Goal: Information Seeking & Learning: Learn about a topic

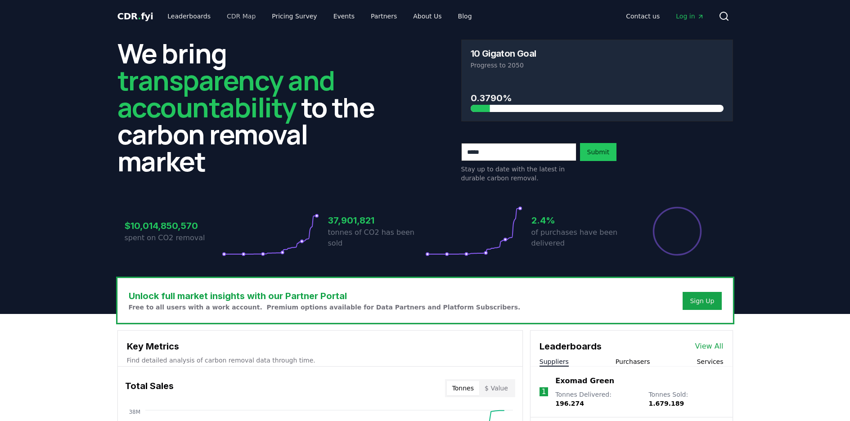
click at [224, 20] on link "CDR Map" at bounding box center [241, 16] width 43 height 16
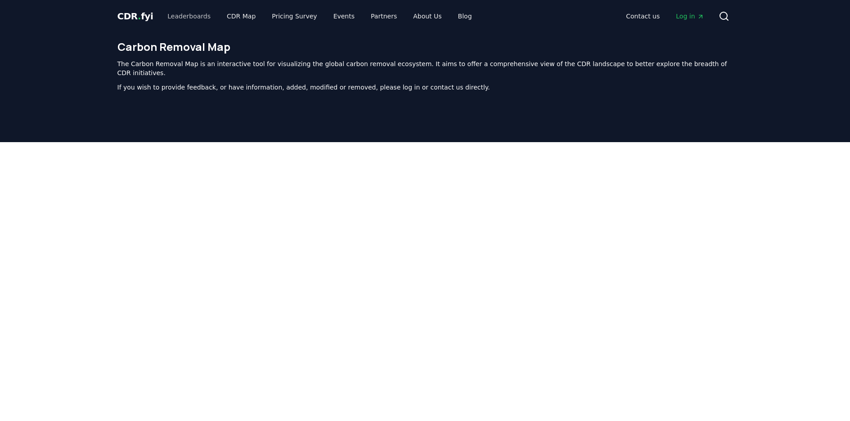
click at [183, 15] on link "Leaderboards" at bounding box center [189, 16] width 58 height 16
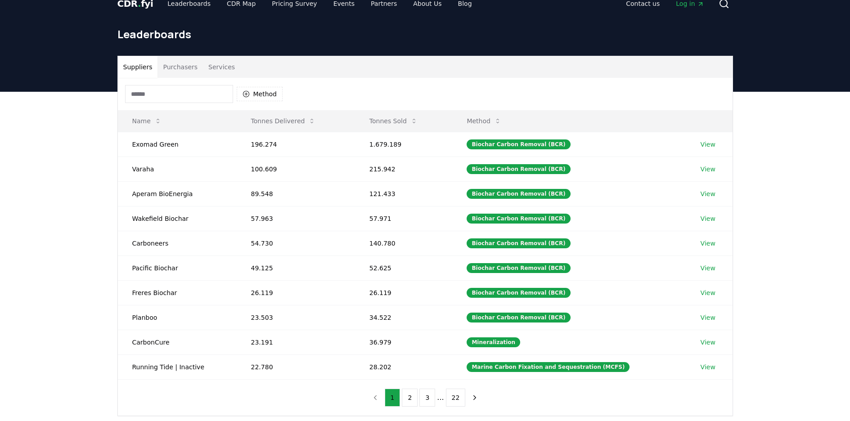
scroll to position [13, 0]
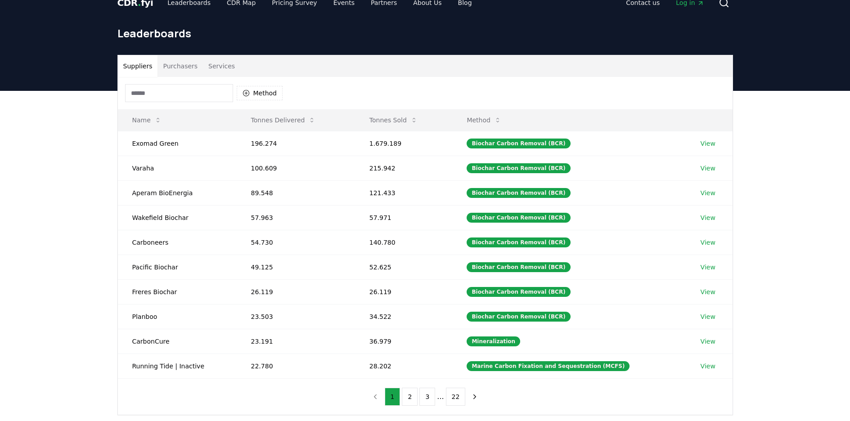
click at [159, 93] on input at bounding box center [179, 93] width 108 height 18
click at [247, 94] on icon "button" at bounding box center [246, 93] width 7 height 7
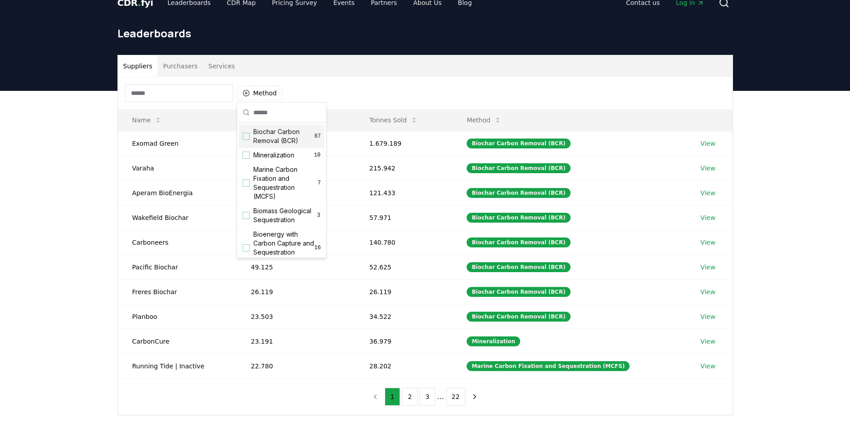
click at [248, 136] on div "Suggestions" at bounding box center [246, 136] width 7 height 7
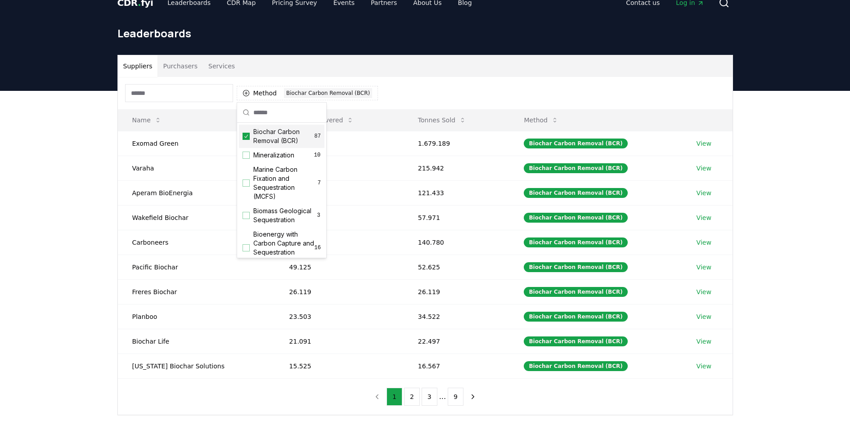
click at [78, 130] on div "Suppliers Purchasers Services Method 1 Biochar Carbon Removal (BCR) Name Tonnes…" at bounding box center [425, 271] width 850 height 360
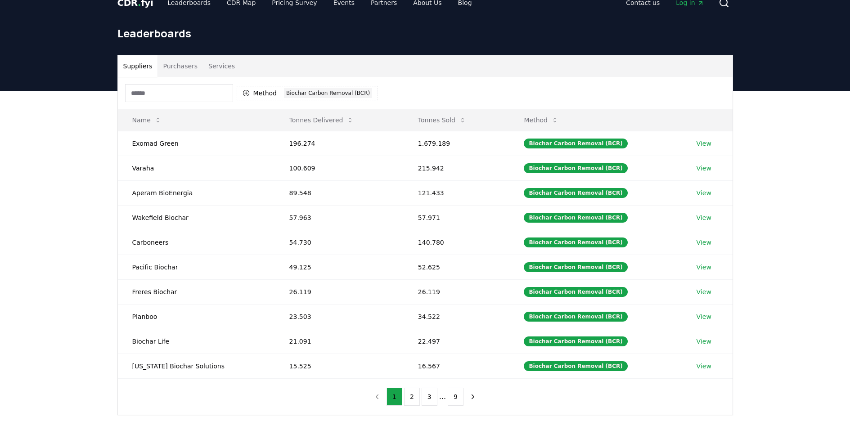
click at [159, 96] on input at bounding box center [179, 93] width 108 height 18
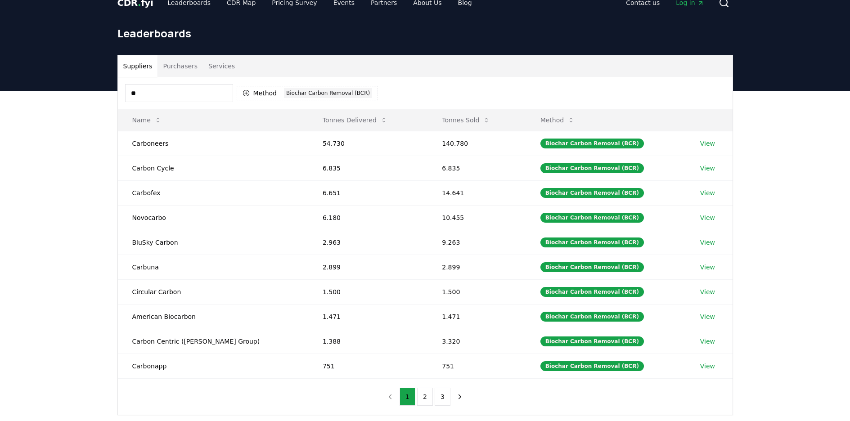
type input "*"
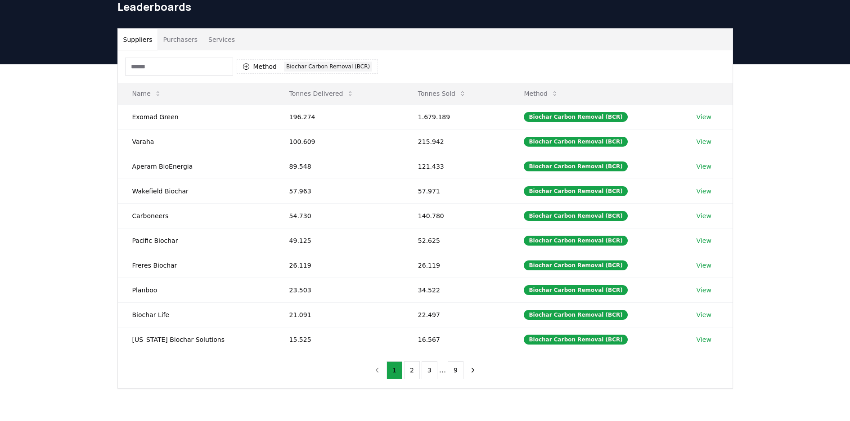
scroll to position [43, 0]
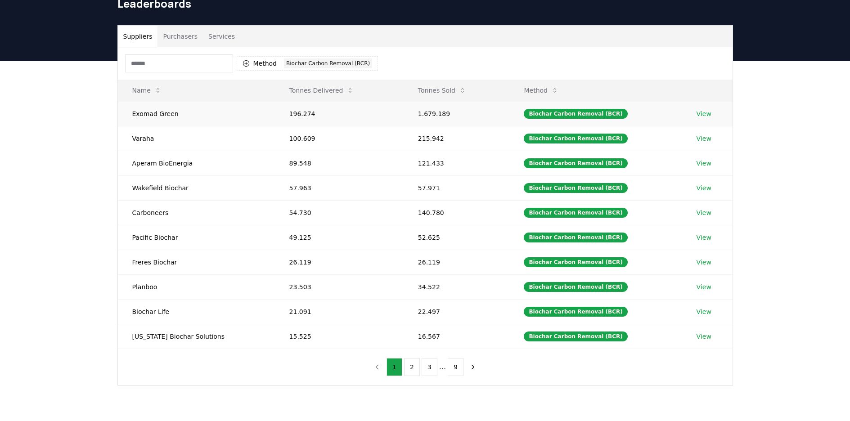
click at [701, 116] on link "View" at bounding box center [704, 113] width 15 height 9
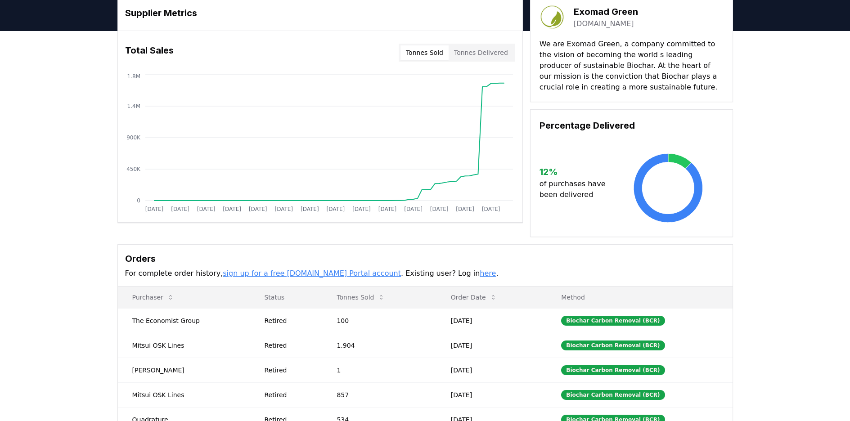
scroll to position [21, 0]
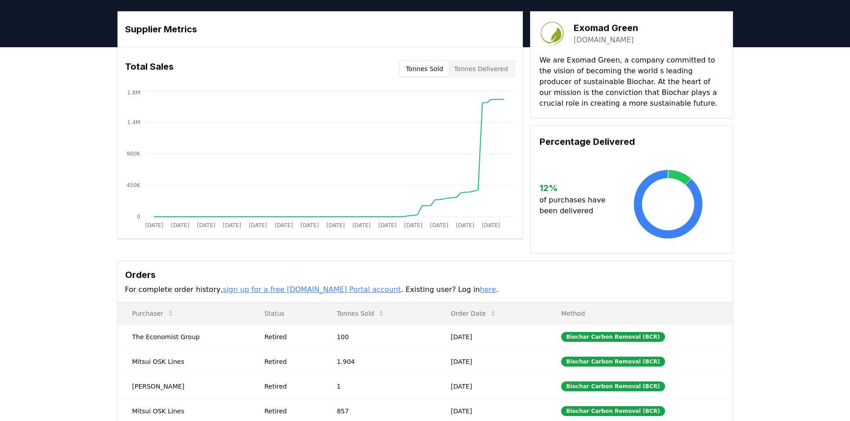
click at [320, 289] on link "sign up for a free CDR.fyi Portal account" at bounding box center [312, 289] width 178 height 9
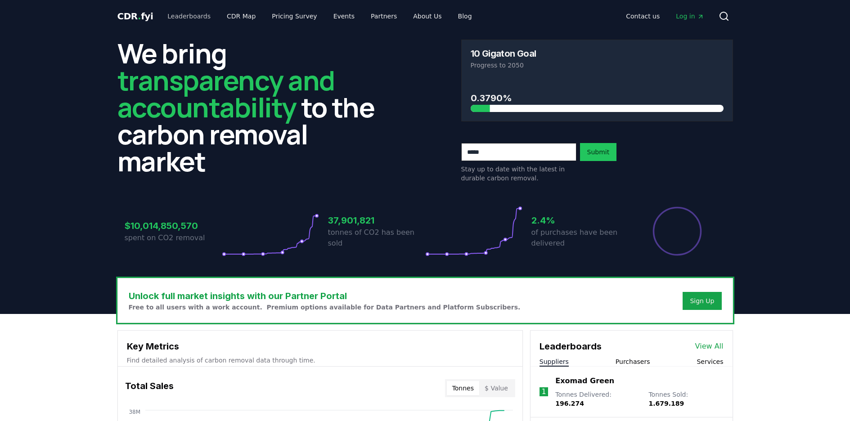
click at [188, 19] on link "Leaderboards" at bounding box center [189, 16] width 58 height 16
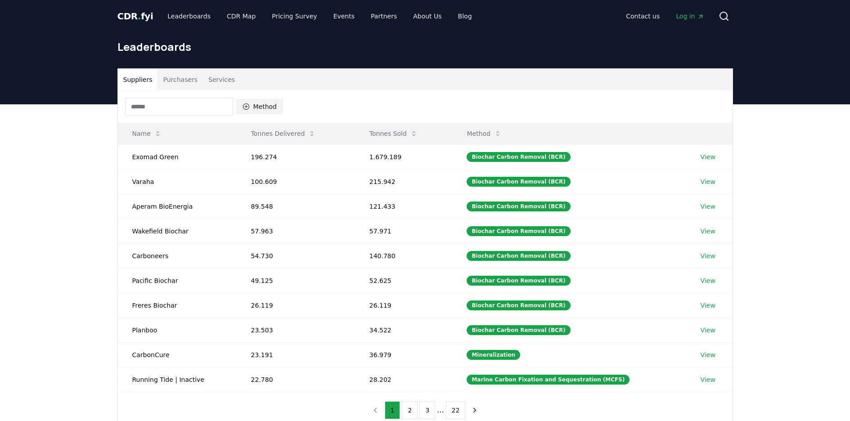
click at [251, 106] on button "Method" at bounding box center [260, 106] width 46 height 14
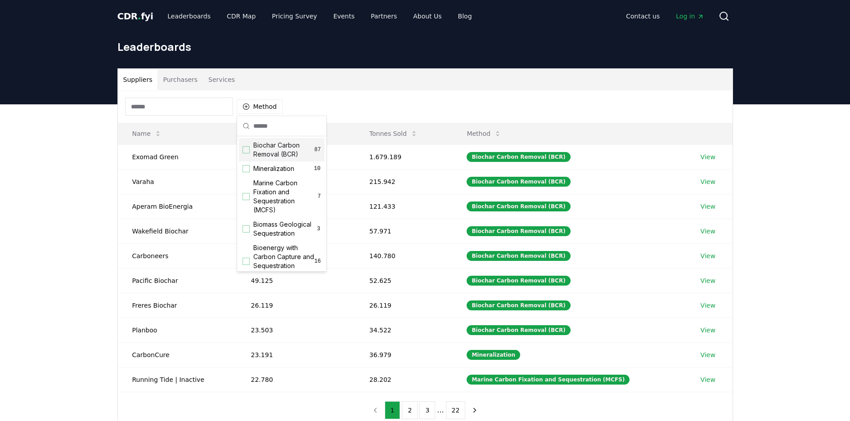
click at [248, 150] on div "Suggestions" at bounding box center [246, 149] width 7 height 7
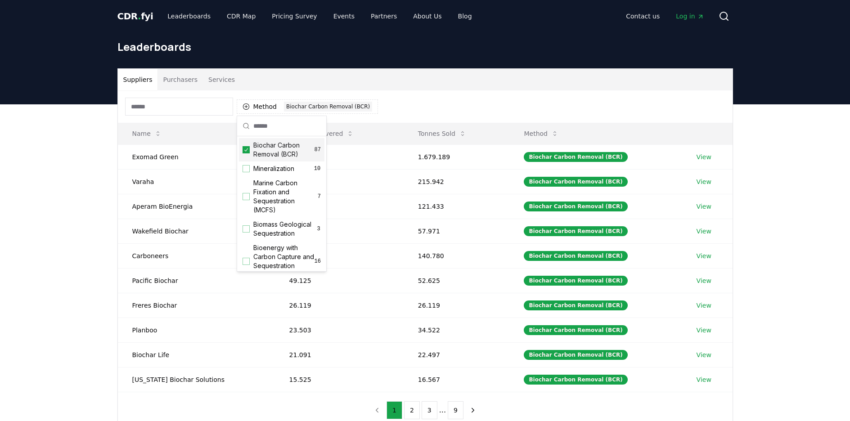
click at [89, 161] on div "Suppliers Purchasers Services Method 1 Biochar Carbon Removal (BCR) Name Tonnes…" at bounding box center [425, 284] width 850 height 360
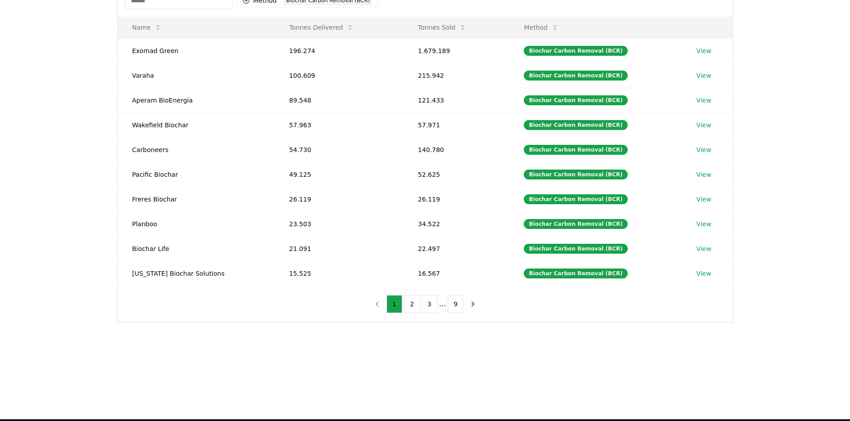
scroll to position [68, 0]
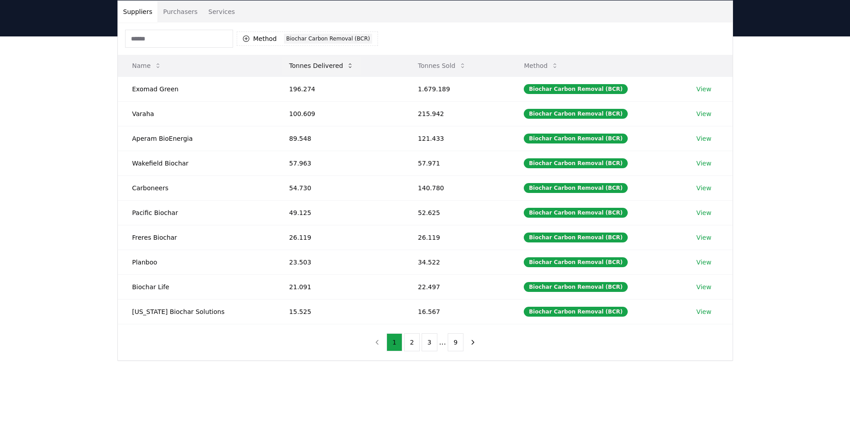
click at [328, 66] on button "Tonnes Delivered" at bounding box center [321, 66] width 79 height 18
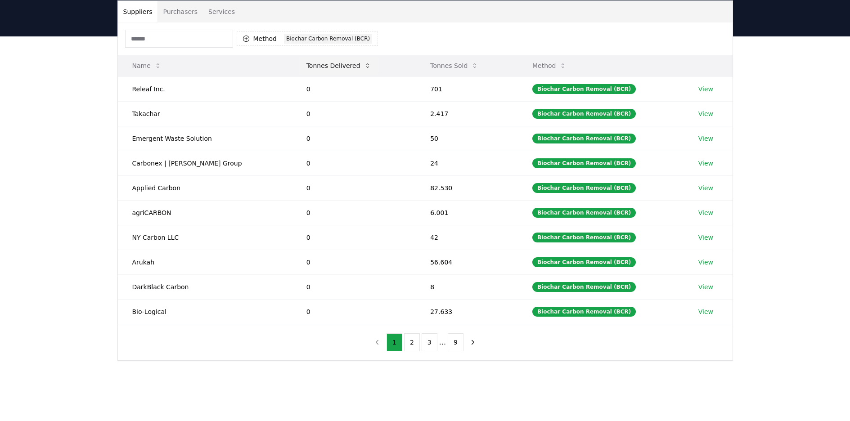
click at [328, 66] on button "Tonnes Delivered" at bounding box center [338, 66] width 79 height 18
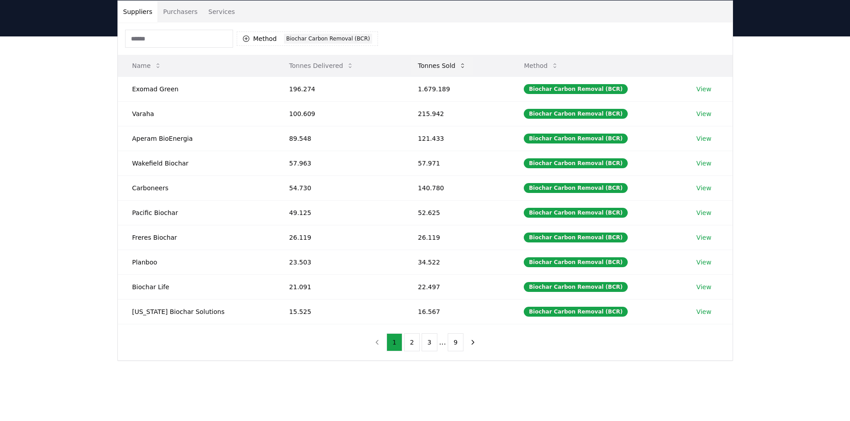
click at [447, 61] on button "Tonnes Sold" at bounding box center [442, 66] width 63 height 18
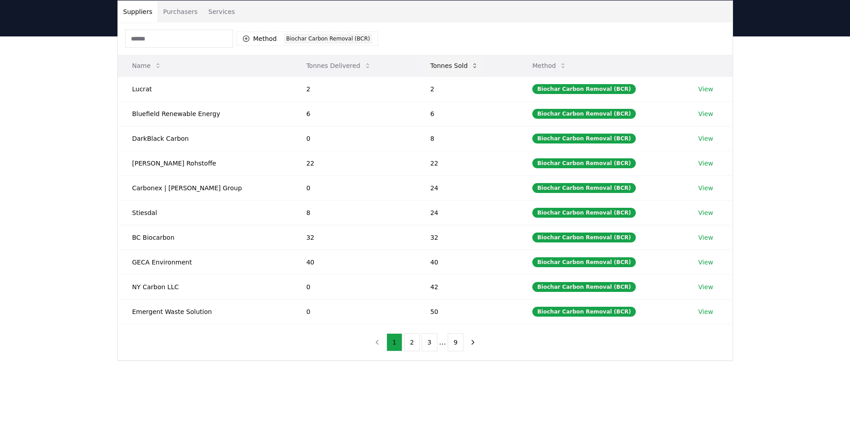
click at [447, 61] on button "Tonnes Sold" at bounding box center [454, 66] width 63 height 18
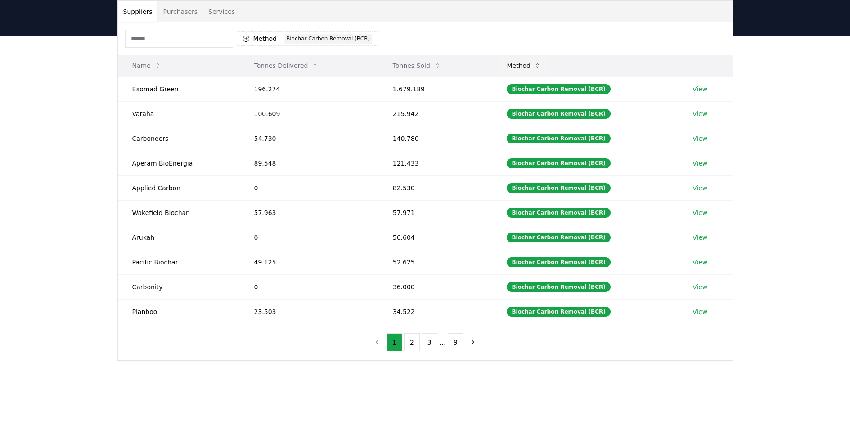
click at [525, 67] on button "Method" at bounding box center [523, 66] width 49 height 18
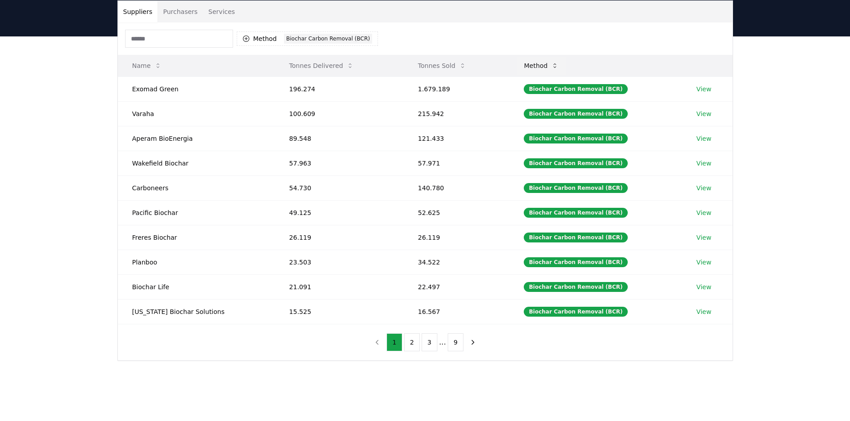
click at [530, 66] on button "Method" at bounding box center [541, 66] width 49 height 18
click at [537, 67] on button "Method" at bounding box center [541, 66] width 49 height 18
click at [441, 61] on button "Tonnes Sold" at bounding box center [442, 66] width 63 height 18
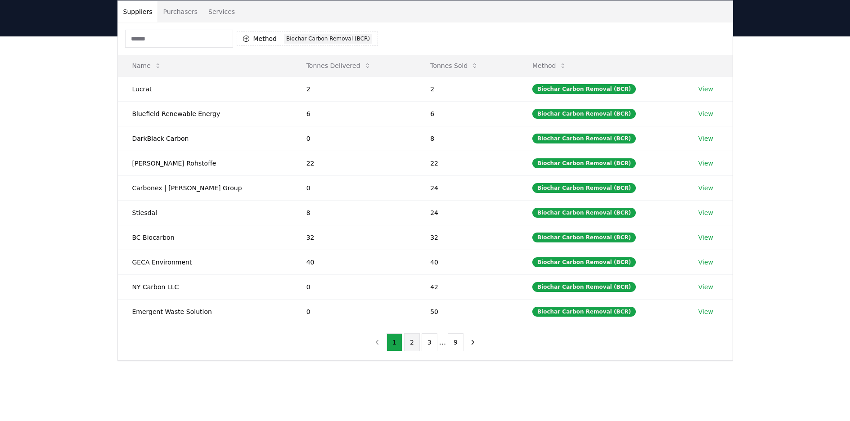
click at [413, 345] on button "2" at bounding box center [412, 342] width 16 height 18
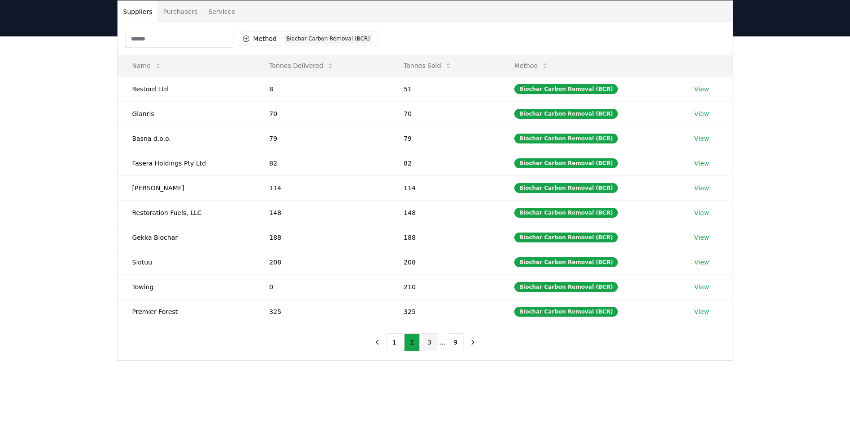
click at [431, 341] on button "3" at bounding box center [430, 342] width 16 height 18
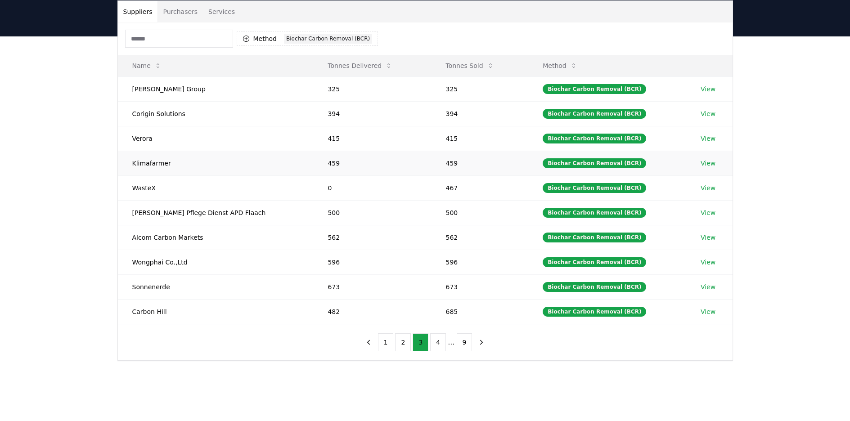
click at [704, 165] on link "View" at bounding box center [708, 163] width 15 height 9
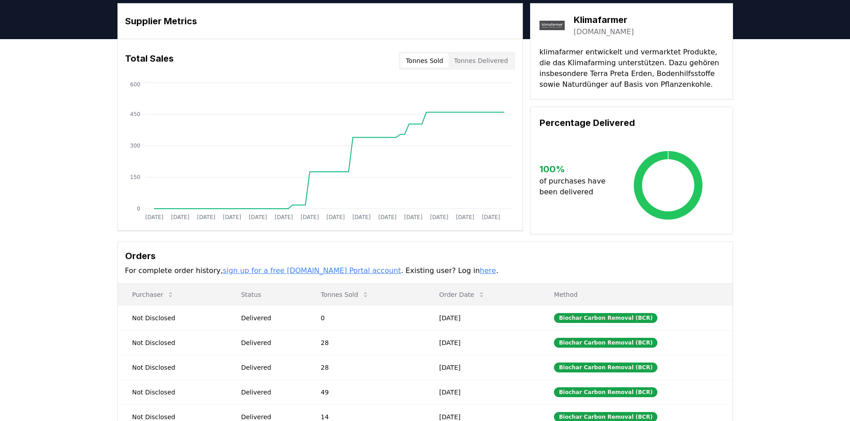
scroll to position [28, 0]
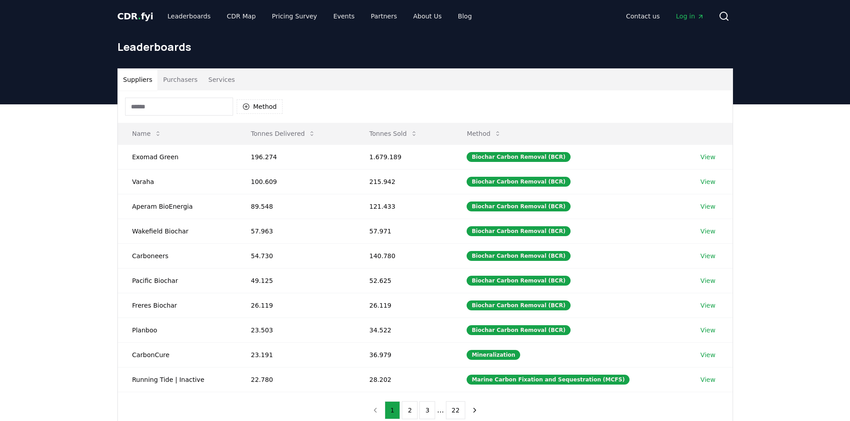
scroll to position [68, 0]
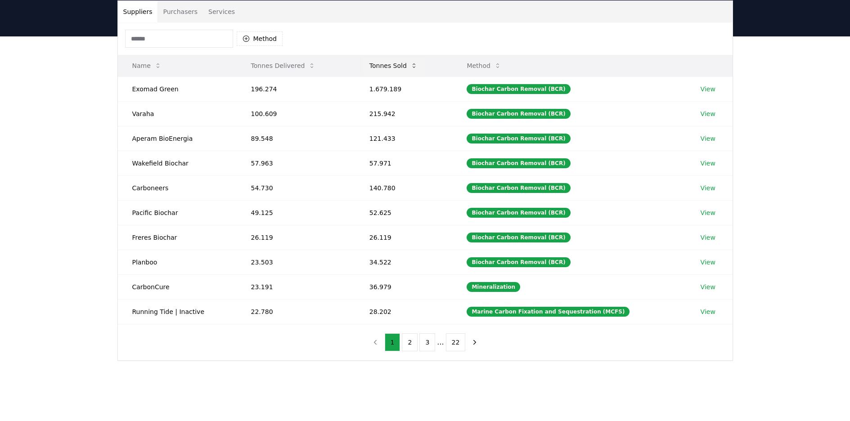
click at [402, 64] on button "Tonnes Sold" at bounding box center [393, 66] width 63 height 18
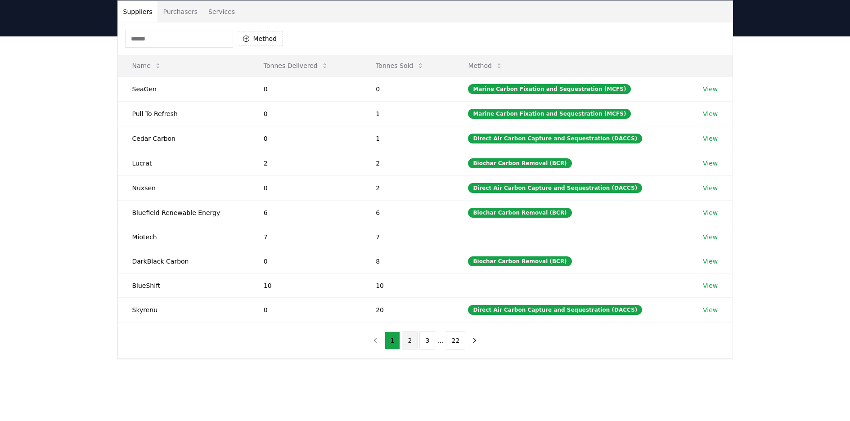
click at [410, 339] on button "2" at bounding box center [410, 341] width 16 height 18
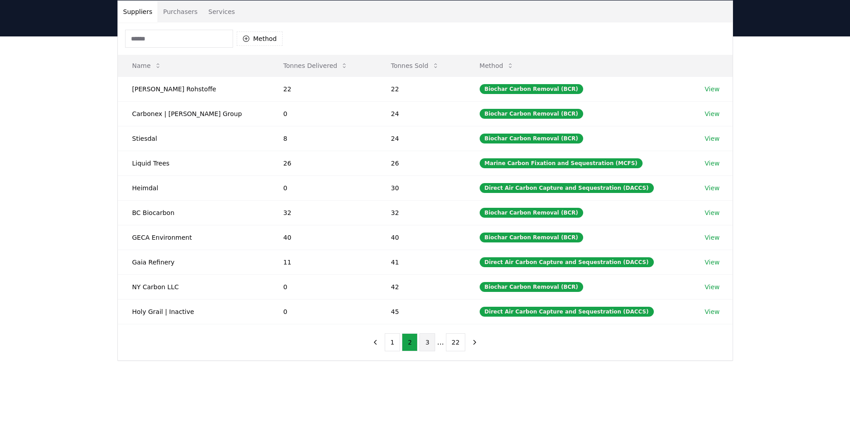
click at [429, 343] on button "3" at bounding box center [427, 342] width 16 height 18
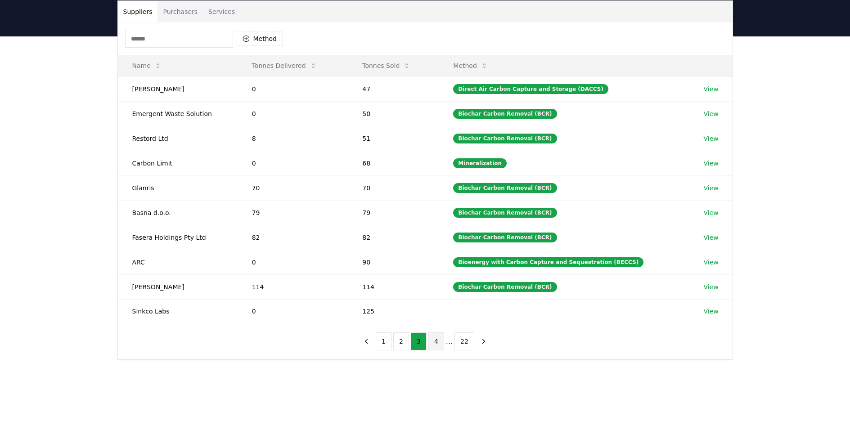
click at [437, 339] on button "4" at bounding box center [436, 342] width 16 height 18
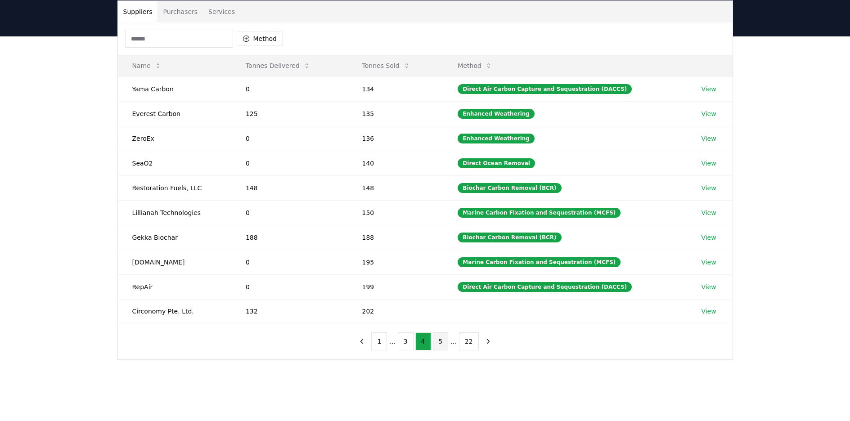
click at [437, 342] on button "5" at bounding box center [441, 342] width 16 height 18
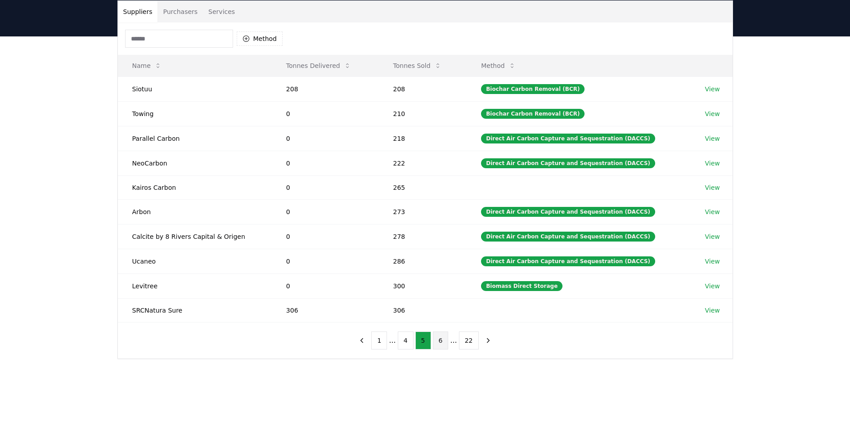
click at [439, 342] on button "6" at bounding box center [441, 341] width 16 height 18
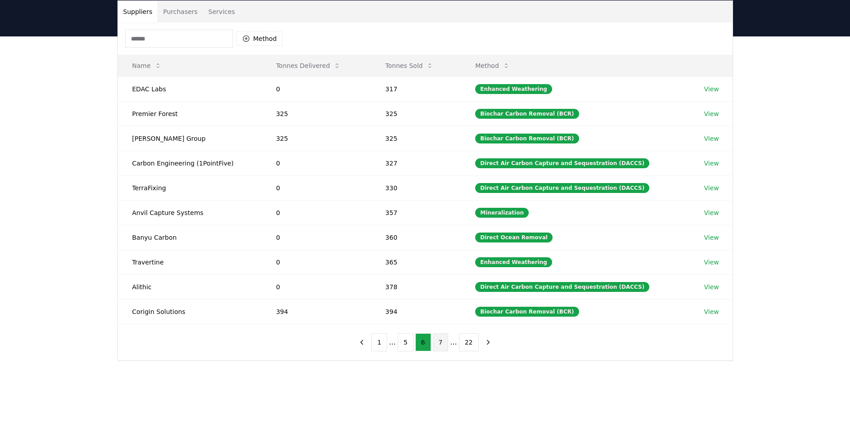
click at [440, 343] on button "7" at bounding box center [441, 342] width 16 height 18
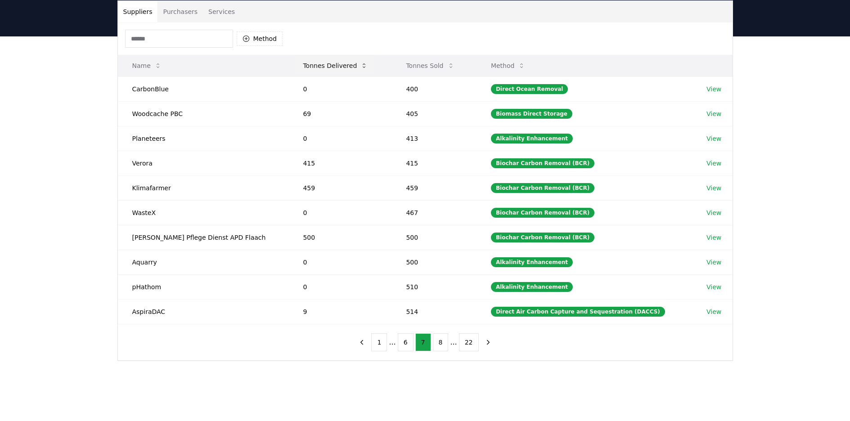
click at [318, 64] on button "Tonnes Delivered" at bounding box center [335, 66] width 79 height 18
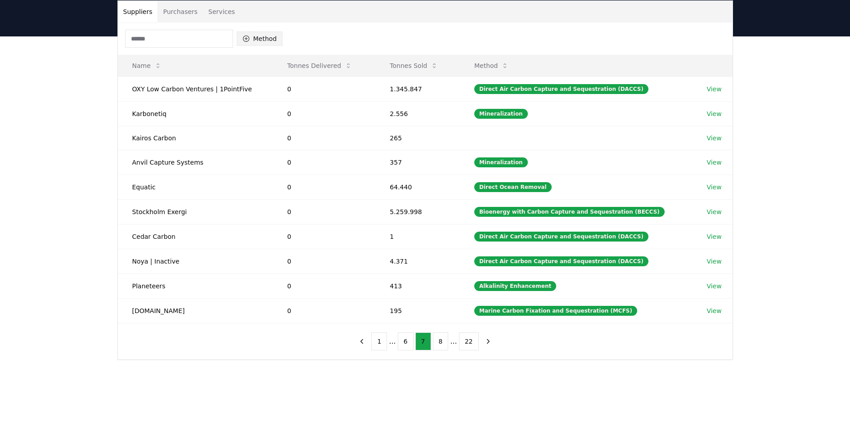
click at [253, 36] on button "Method" at bounding box center [260, 38] width 46 height 14
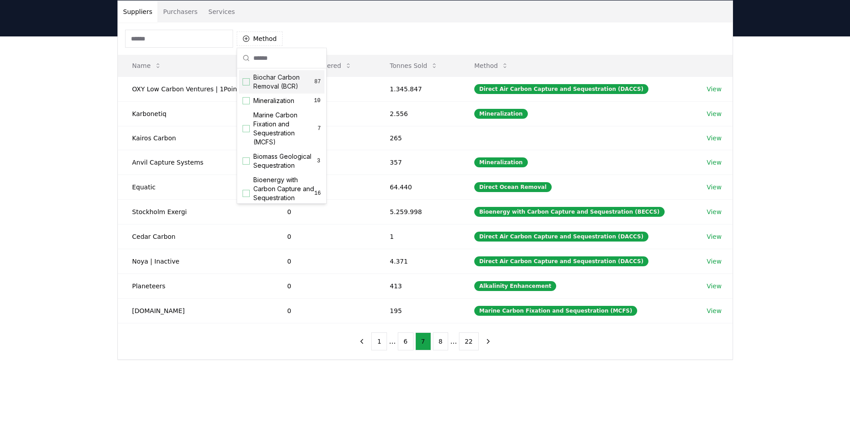
click at [248, 81] on div "Suggestions" at bounding box center [246, 81] width 7 height 7
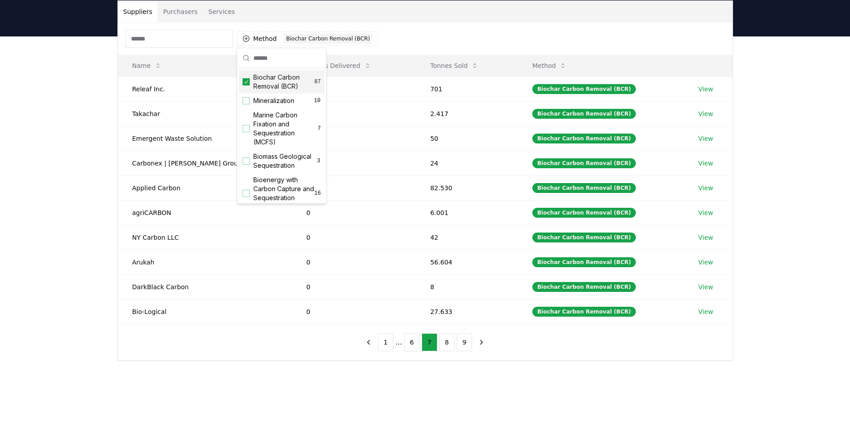
click at [400, 45] on div "Method 1 Biochar Carbon Removal (BCR)" at bounding box center [425, 38] width 615 height 32
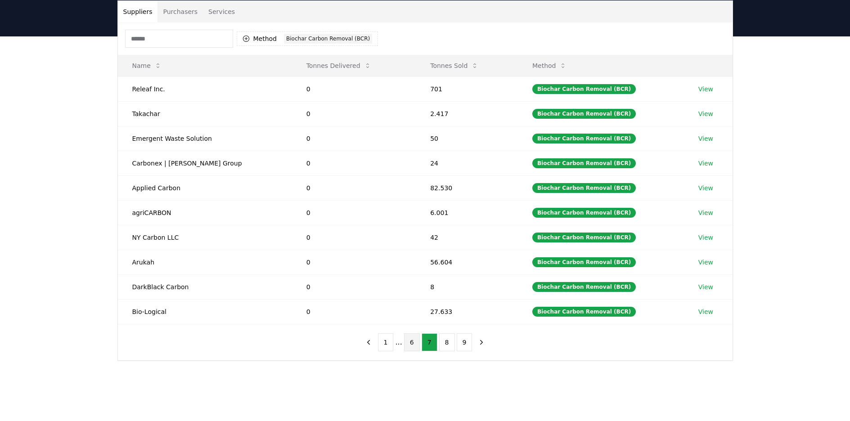
click at [414, 341] on button "6" at bounding box center [412, 342] width 16 height 18
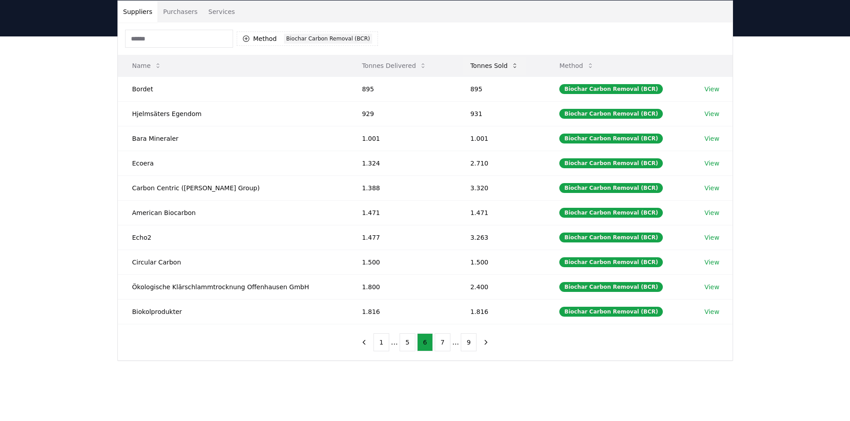
click at [498, 72] on button "Tonnes Sold" at bounding box center [494, 66] width 63 height 18
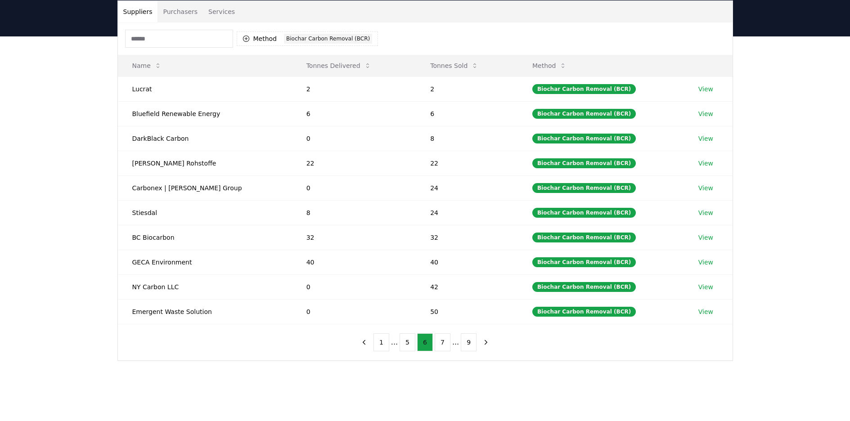
click at [427, 344] on button "6" at bounding box center [425, 342] width 16 height 18
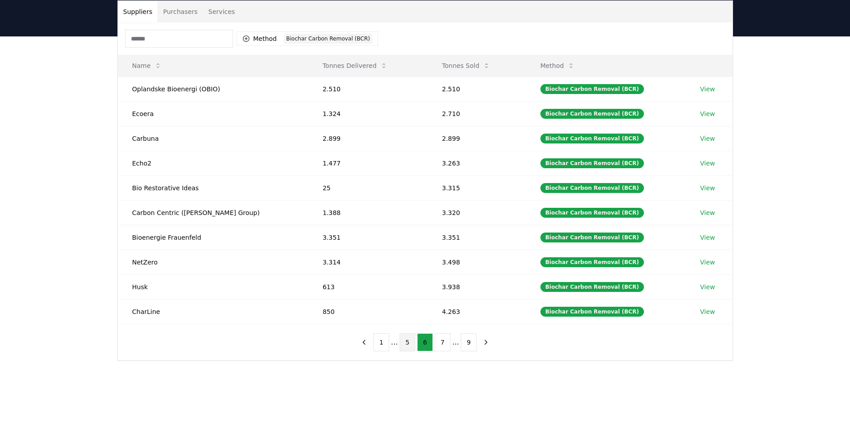
click at [414, 343] on button "5" at bounding box center [408, 342] width 16 height 18
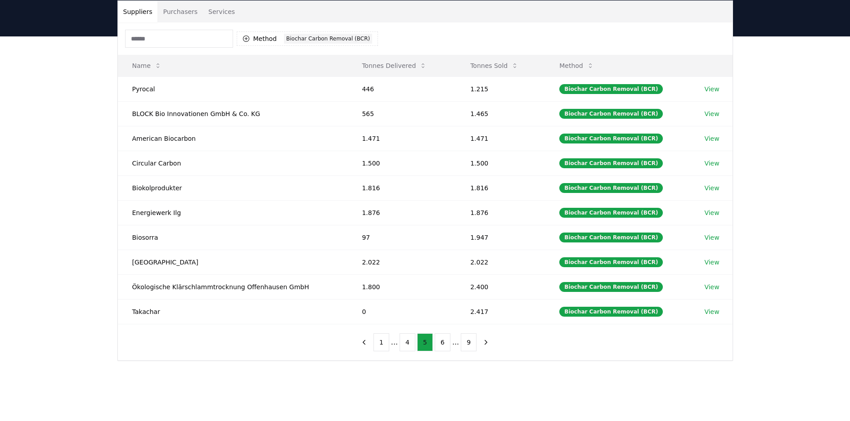
click at [427, 344] on button "5" at bounding box center [425, 342] width 16 height 18
click at [415, 345] on ul "1 ... 4 5 6 ... 9" at bounding box center [424, 342] width 103 height 18
click at [410, 344] on button "4" at bounding box center [408, 342] width 16 height 18
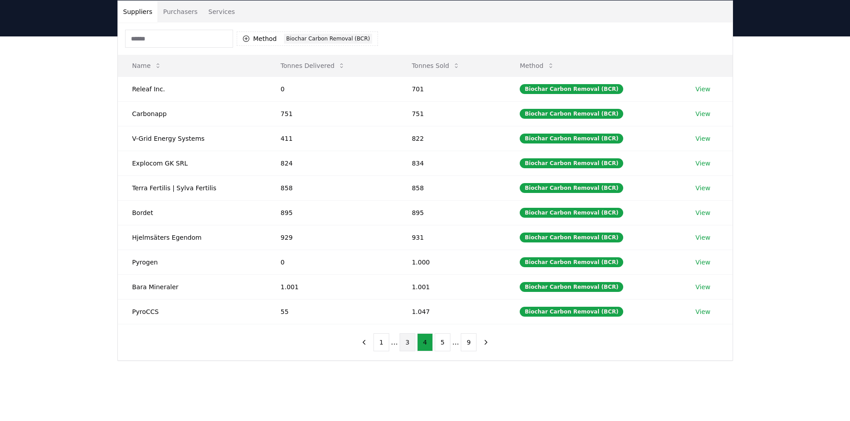
click at [405, 342] on button "3" at bounding box center [408, 342] width 16 height 18
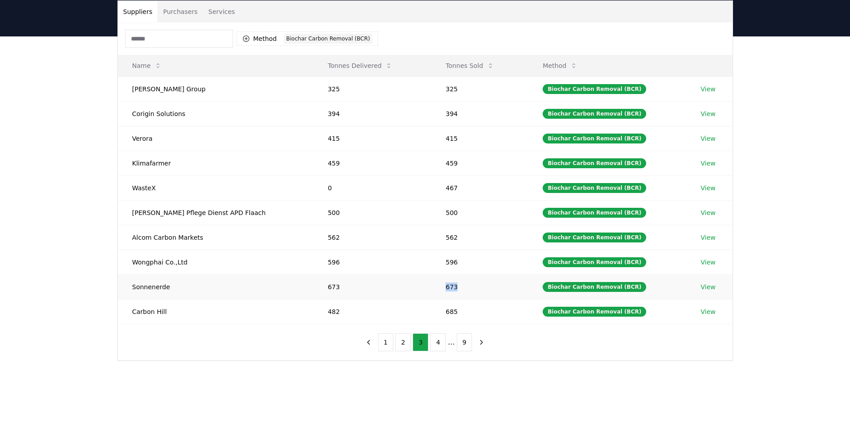
drag, startPoint x: 422, startPoint y: 287, endPoint x: 445, endPoint y: 288, distance: 22.1
click at [445, 288] on td "673" at bounding box center [479, 286] width 97 height 25
copy td "673"
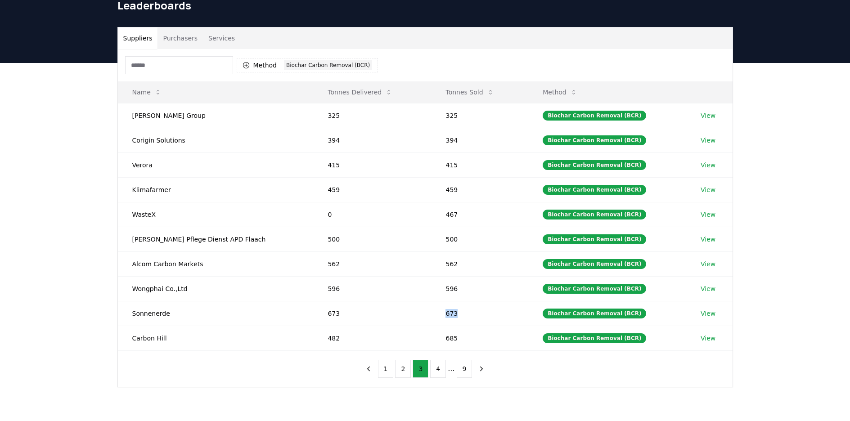
scroll to position [43, 0]
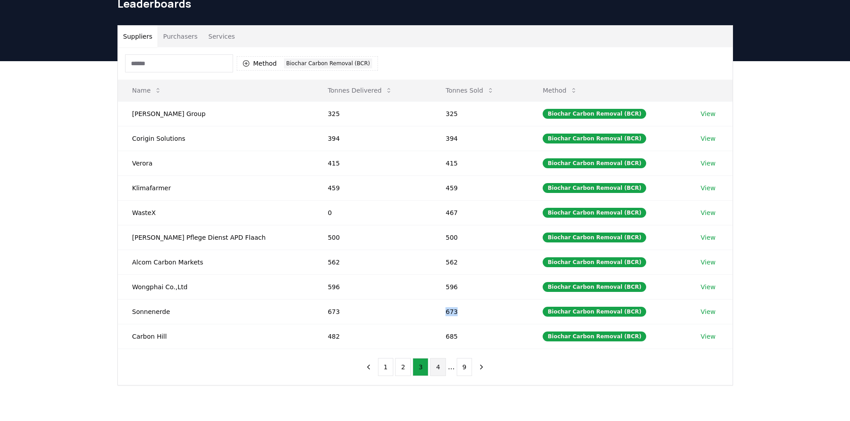
click at [440, 369] on button "4" at bounding box center [438, 367] width 16 height 18
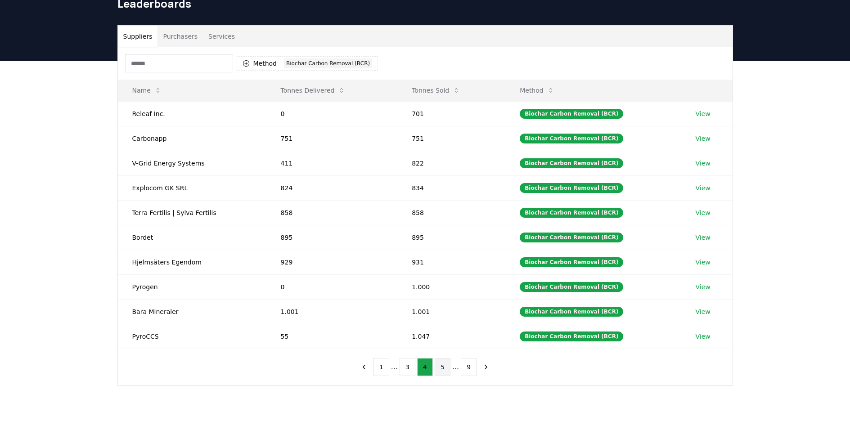
click at [440, 371] on button "5" at bounding box center [443, 367] width 16 height 18
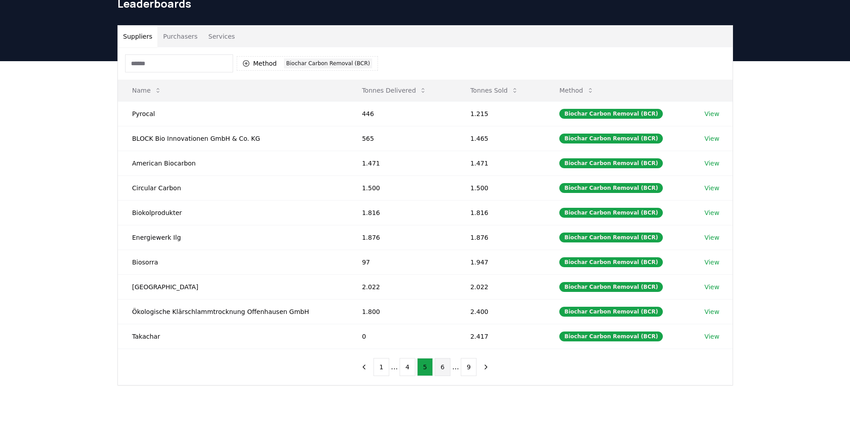
click at [445, 369] on button "6" at bounding box center [443, 367] width 16 height 18
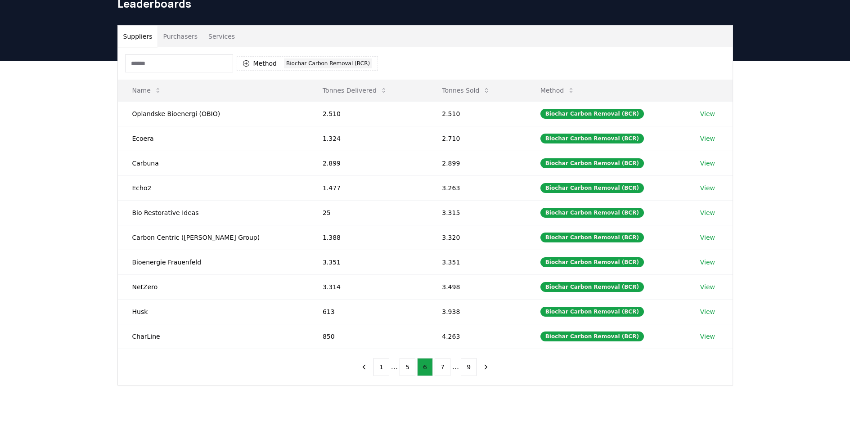
click at [445, 369] on button "7" at bounding box center [443, 367] width 16 height 18
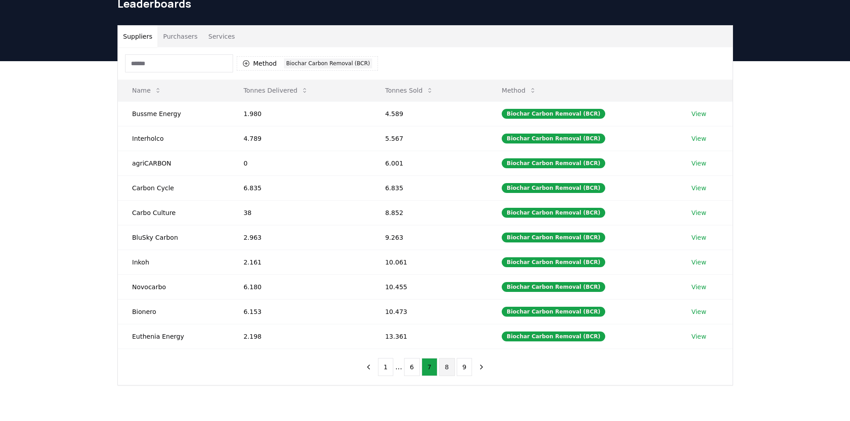
click at [446, 369] on button "8" at bounding box center [447, 367] width 16 height 18
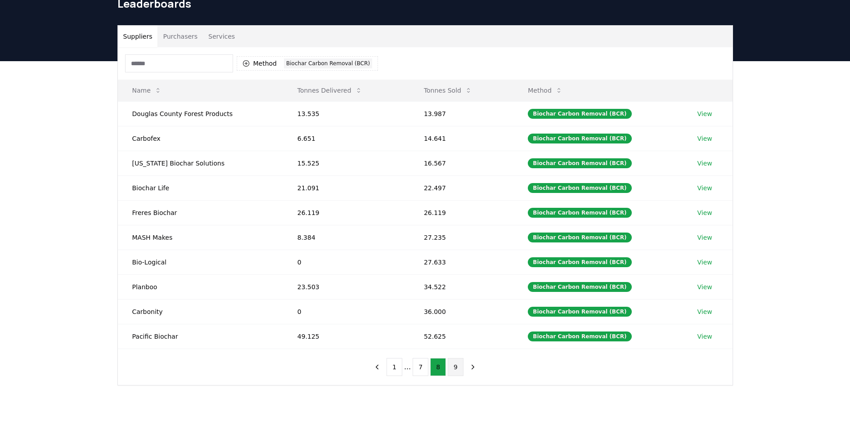
click at [455, 369] on button "9" at bounding box center [456, 367] width 16 height 18
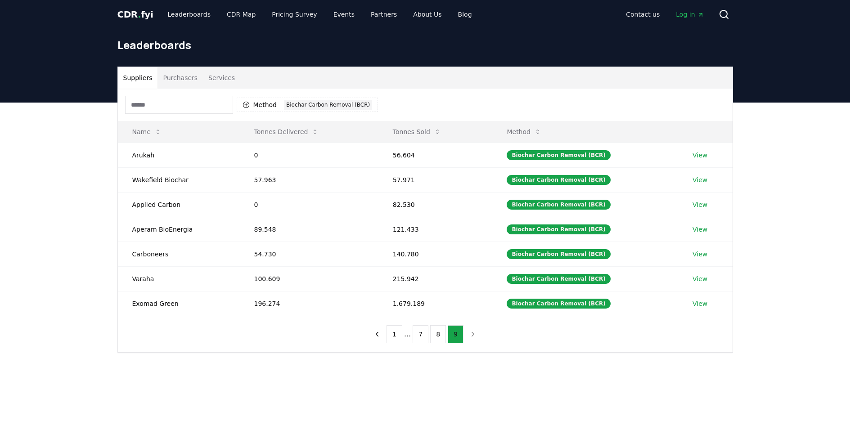
scroll to position [0, 0]
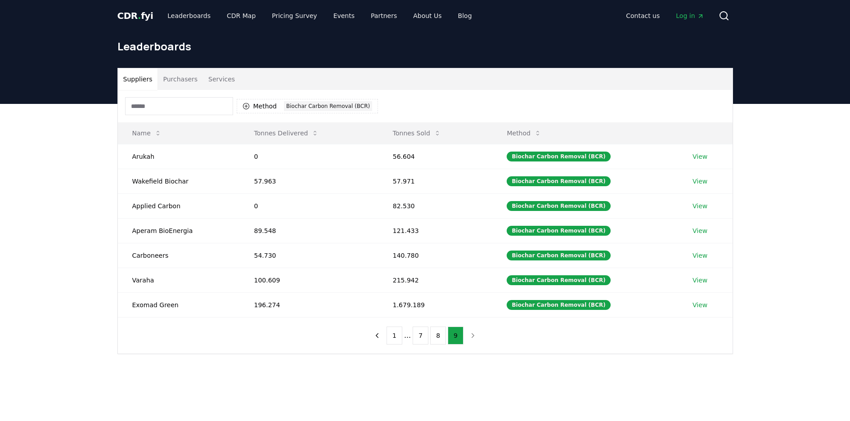
click at [215, 81] on button "Services" at bounding box center [221, 79] width 37 height 22
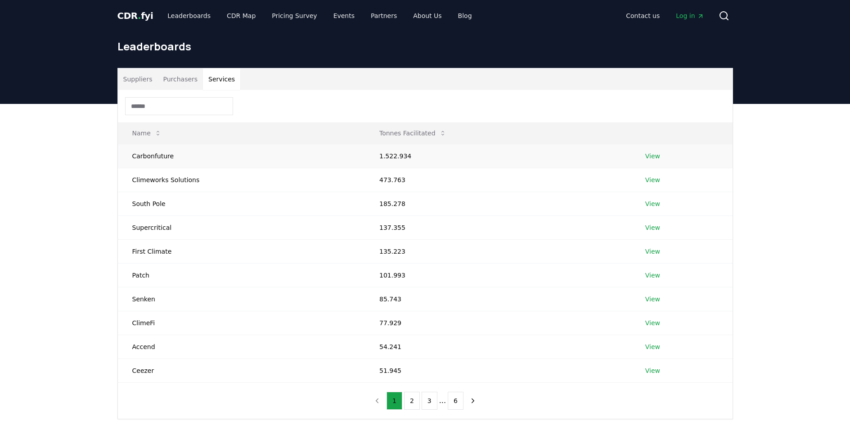
click at [649, 161] on td "View" at bounding box center [682, 156] width 102 height 24
click at [649, 159] on link "View" at bounding box center [652, 156] width 15 height 9
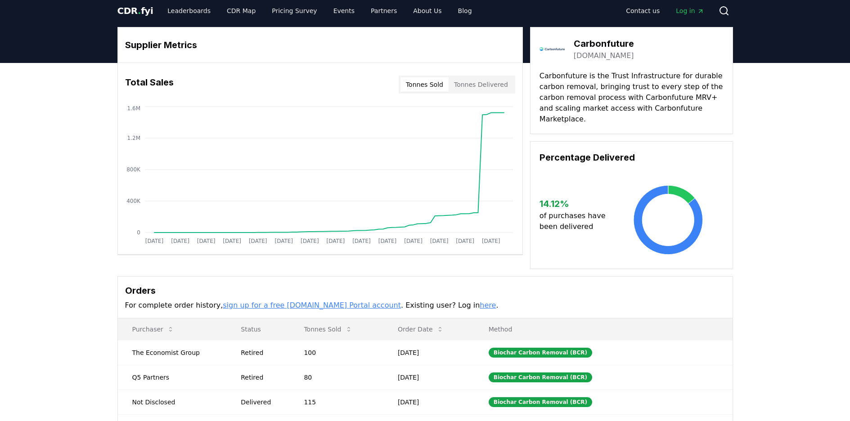
scroll to position [8, 0]
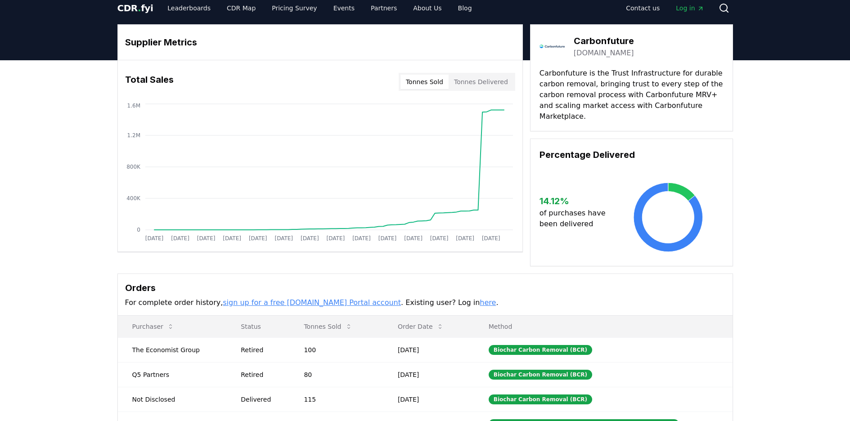
click at [471, 85] on button "Tonnes Delivered" at bounding box center [481, 82] width 65 height 14
click at [428, 82] on button "Tonnes Sold" at bounding box center [424, 82] width 48 height 14
click at [477, 79] on button "Tonnes Delivered" at bounding box center [481, 82] width 65 height 14
click at [435, 82] on button "Tonnes Sold" at bounding box center [424, 82] width 48 height 14
click at [494, 82] on button "Tonnes Delivered" at bounding box center [481, 82] width 65 height 14
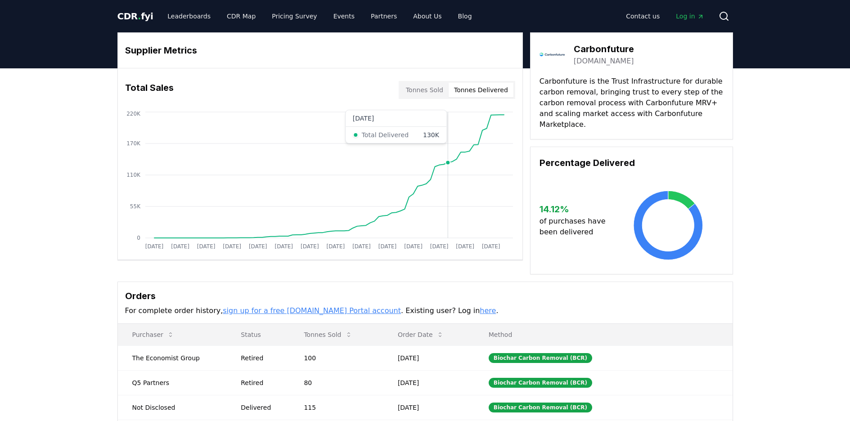
scroll to position [0, 0]
click at [434, 91] on button "Tonnes Sold" at bounding box center [424, 90] width 48 height 14
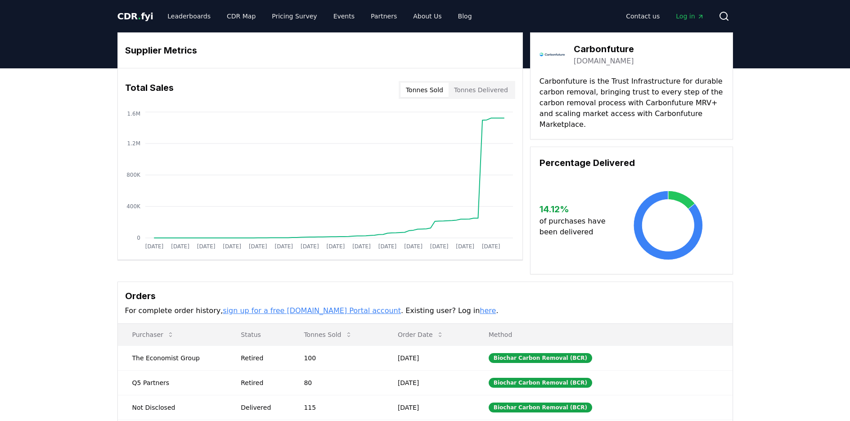
click at [466, 90] on button "Tonnes Delivered" at bounding box center [481, 90] width 65 height 14
click at [439, 90] on button "Tonnes Sold" at bounding box center [424, 90] width 48 height 14
click at [483, 85] on button "Tonnes Delivered" at bounding box center [481, 90] width 65 height 14
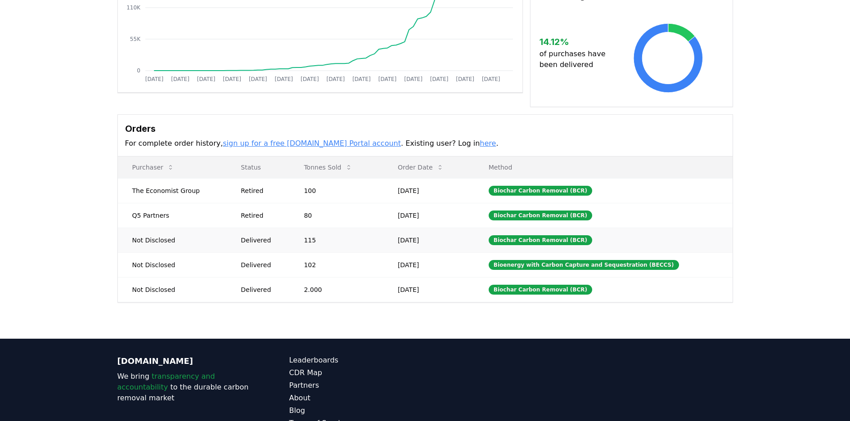
scroll to position [163, 0]
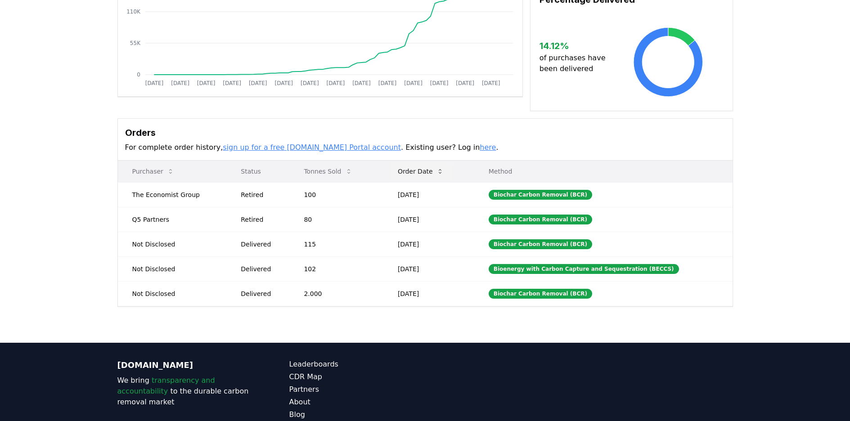
click at [431, 162] on button "Order Date" at bounding box center [421, 171] width 60 height 18
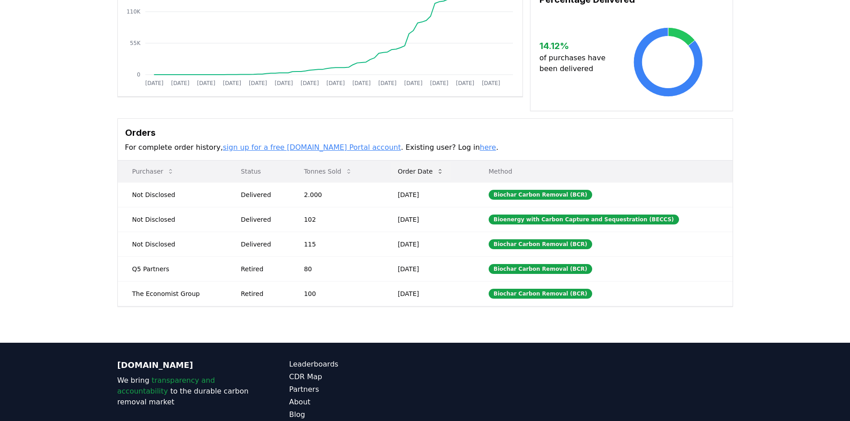
click at [431, 162] on button "Order Date" at bounding box center [421, 171] width 60 height 18
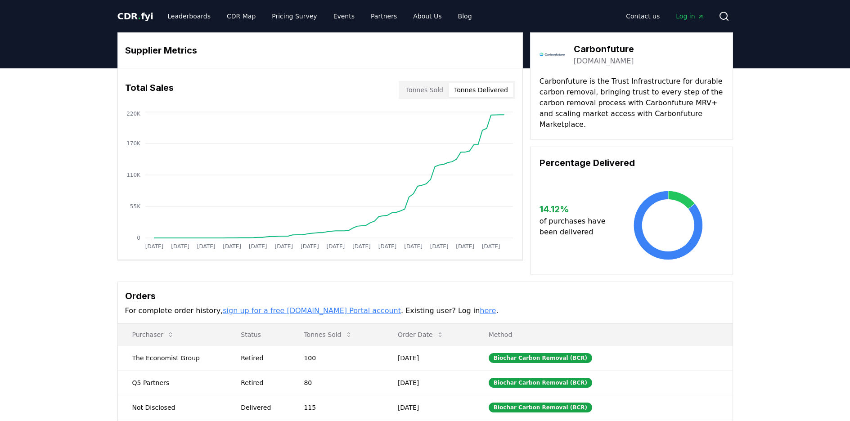
scroll to position [0, 0]
